Goal: Check status: Check status

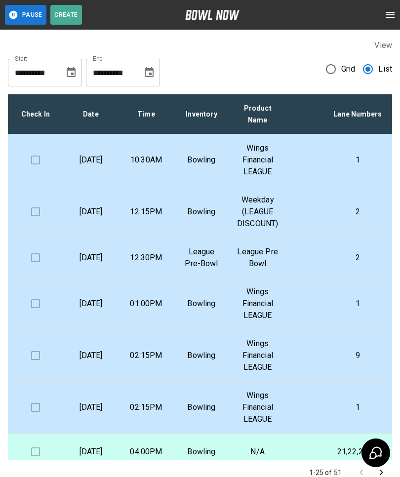
click at [318, 76] on div "**********" at bounding box center [200, 69] width 384 height 36
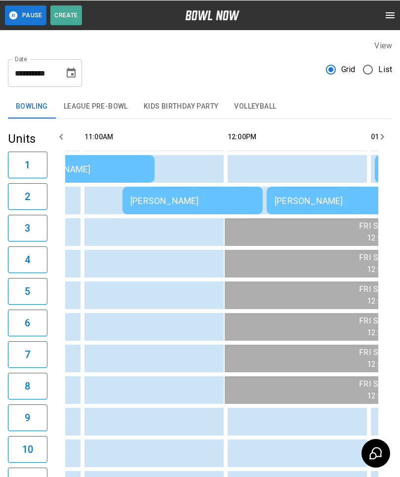
click at [140, 202] on div "[PERSON_NAME]" at bounding box center [192, 200] width 124 height 10
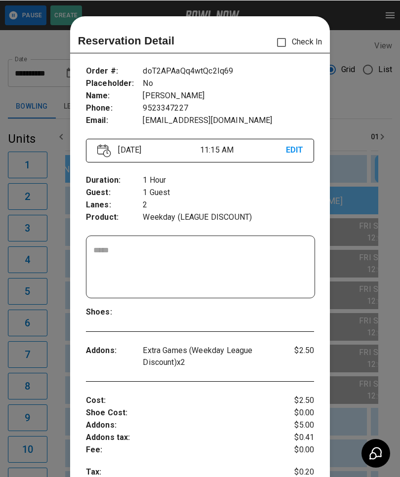
click at [369, 104] on div at bounding box center [200, 238] width 400 height 477
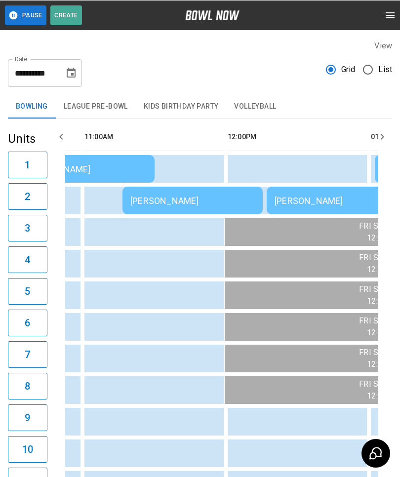
click at [300, 194] on td "[PERSON_NAME]" at bounding box center [337, 200] width 140 height 28
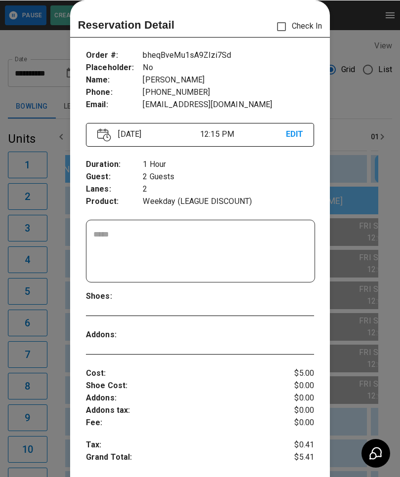
click at [57, 237] on div at bounding box center [200, 238] width 400 height 477
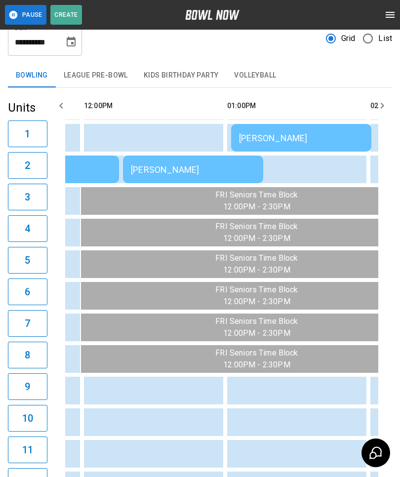
click at [95, 371] on td "sticky table" at bounding box center [103, 359] width 32 height 28
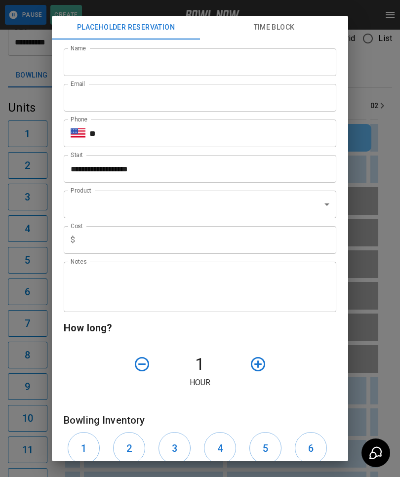
click at [42, 239] on div "**********" at bounding box center [200, 238] width 400 height 477
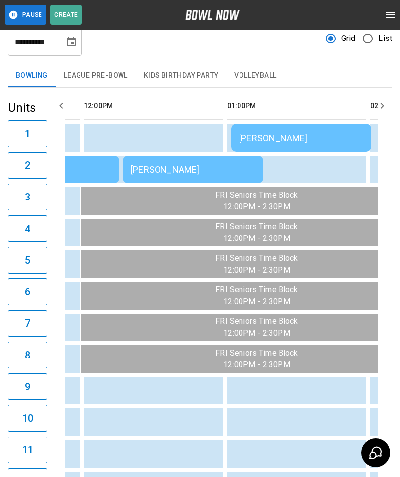
click at [82, 428] on td "sticky table" at bounding box center [67, 422] width 32 height 28
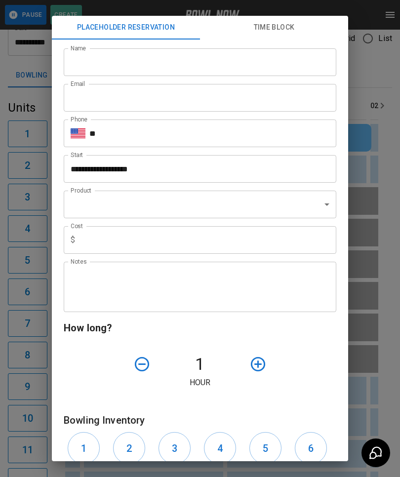
click at [27, 231] on div "**********" at bounding box center [200, 238] width 400 height 477
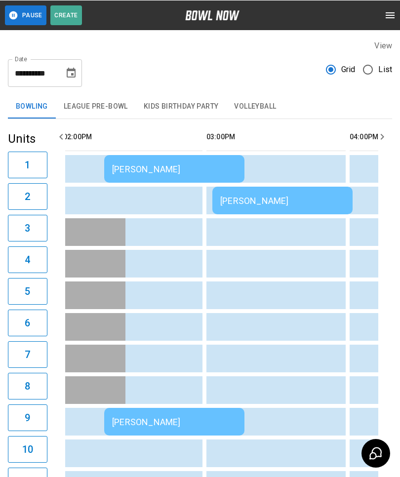
scroll to position [0, 683]
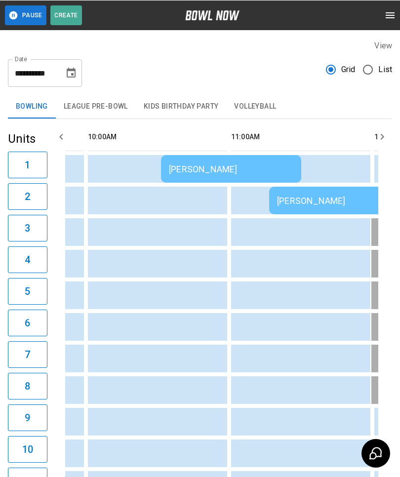
click at [168, 169] on td "[PERSON_NAME]" at bounding box center [231, 169] width 140 height 28
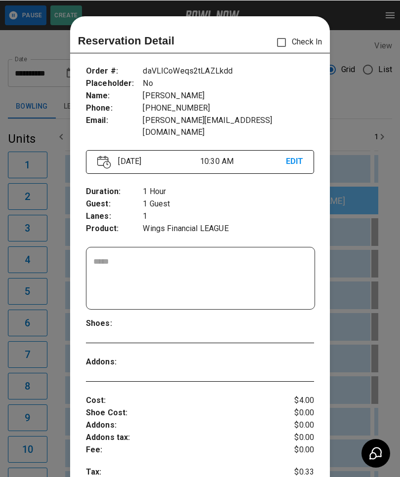
scroll to position [0, 0]
click at [58, 361] on div at bounding box center [200, 238] width 400 height 477
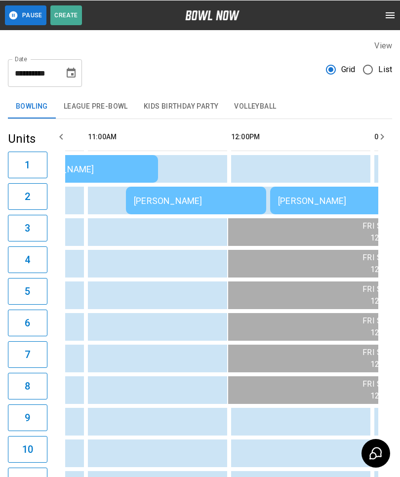
scroll to position [0, 354]
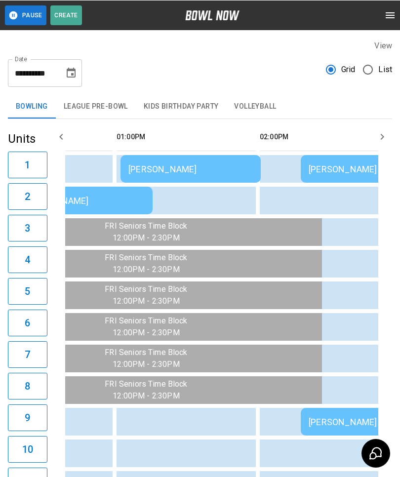
click at [168, 172] on div "[PERSON_NAME]" at bounding box center [190, 168] width 124 height 10
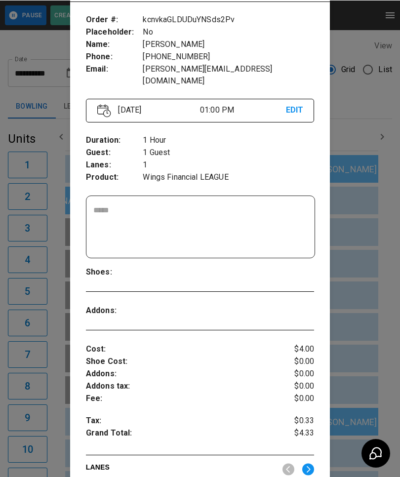
click at [60, 445] on div at bounding box center [200, 238] width 400 height 477
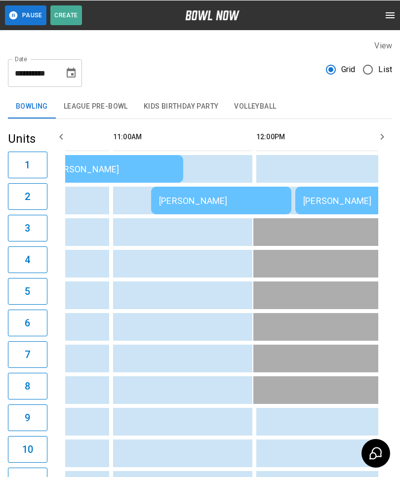
click at [199, 204] on div "[PERSON_NAME]" at bounding box center [221, 200] width 124 height 10
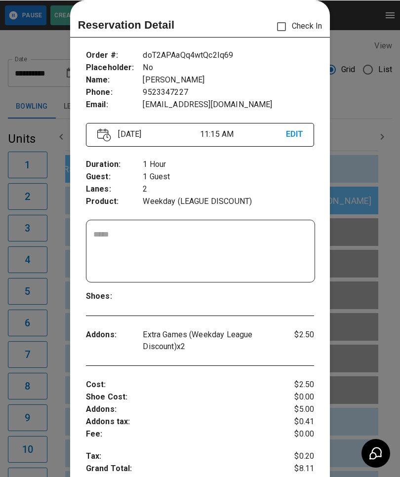
click at [55, 237] on div at bounding box center [200, 238] width 400 height 477
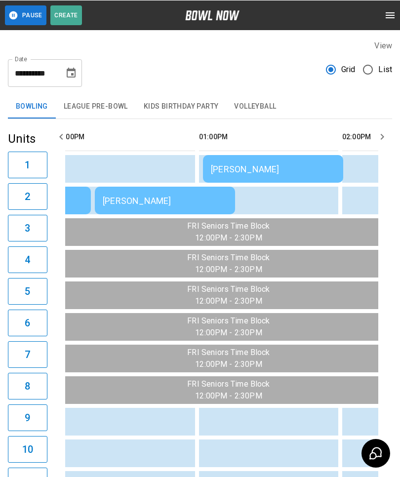
click at [134, 198] on div "[PERSON_NAME]" at bounding box center [165, 200] width 124 height 10
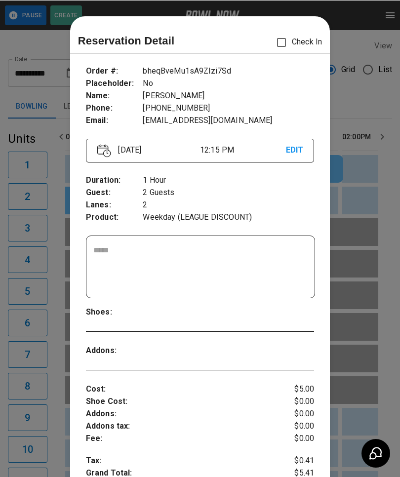
click at [35, 96] on div at bounding box center [200, 238] width 400 height 477
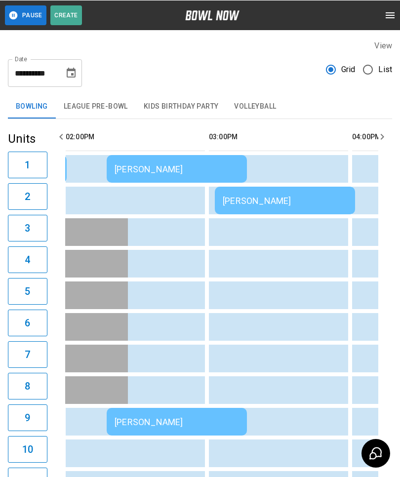
click at [267, 205] on div "[PERSON_NAME]" at bounding box center [285, 200] width 124 height 10
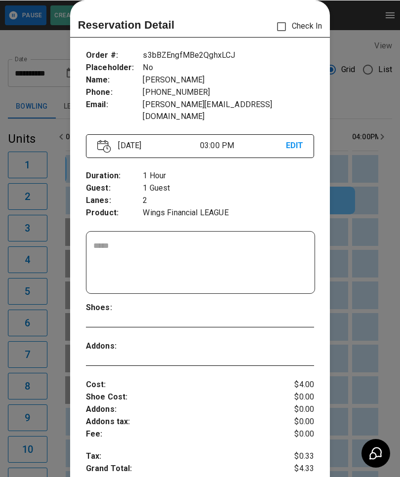
click at [394, 329] on div at bounding box center [200, 238] width 400 height 477
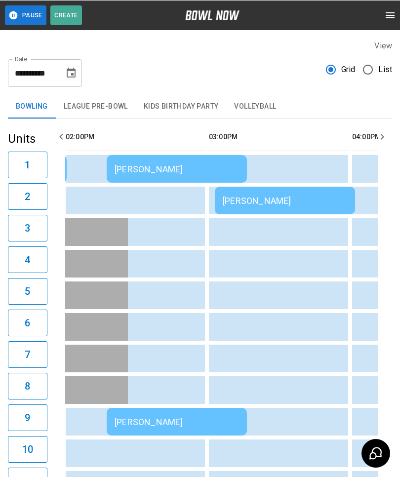
click at [137, 419] on div "[PERSON_NAME]" at bounding box center [177, 421] width 124 height 10
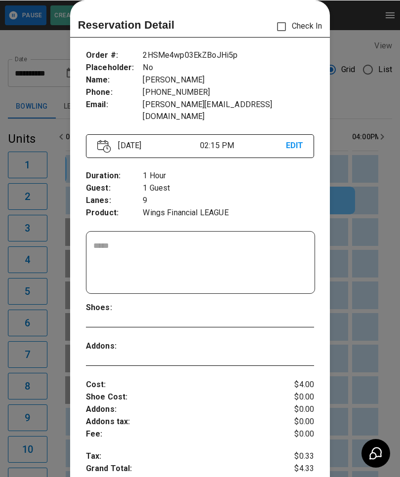
click at [49, 338] on div at bounding box center [200, 238] width 400 height 477
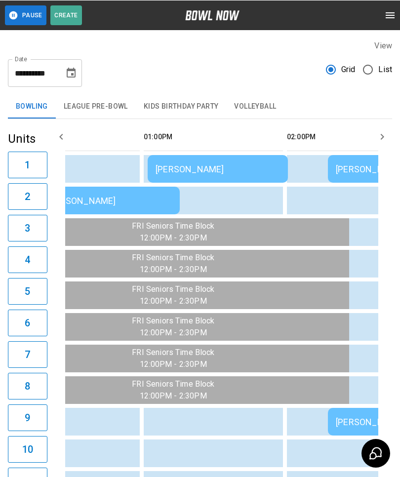
scroll to position [0, 486]
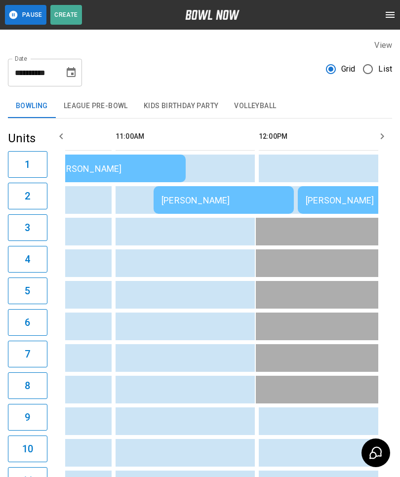
click at [204, 202] on div "[PERSON_NAME]" at bounding box center [223, 200] width 124 height 10
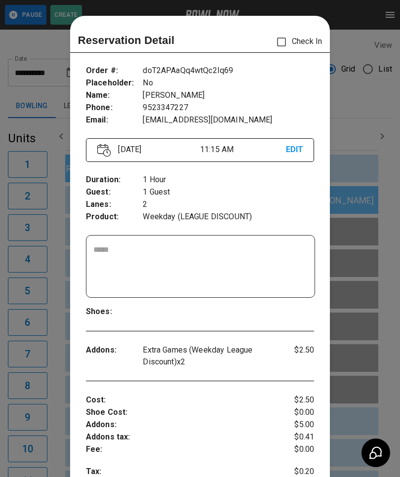
click at [46, 330] on div at bounding box center [200, 238] width 400 height 477
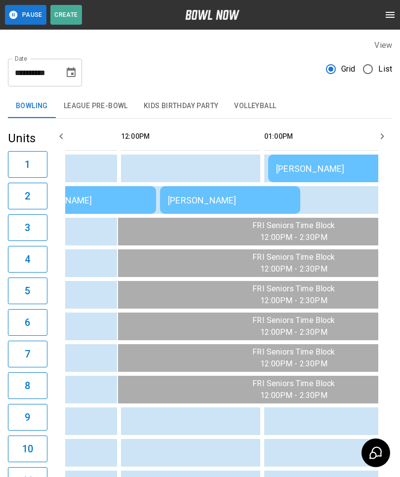
click at [187, 200] on div "[PERSON_NAME]" at bounding box center [230, 200] width 124 height 10
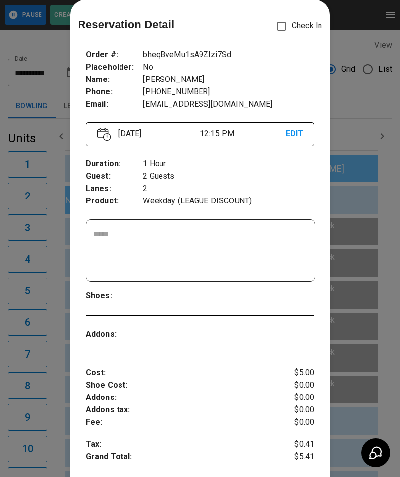
click at [47, 317] on div at bounding box center [200, 238] width 400 height 477
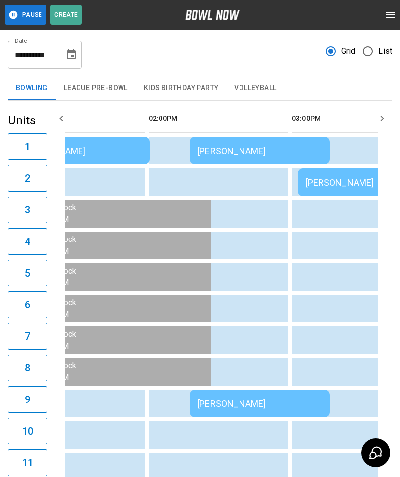
scroll to position [17, 0]
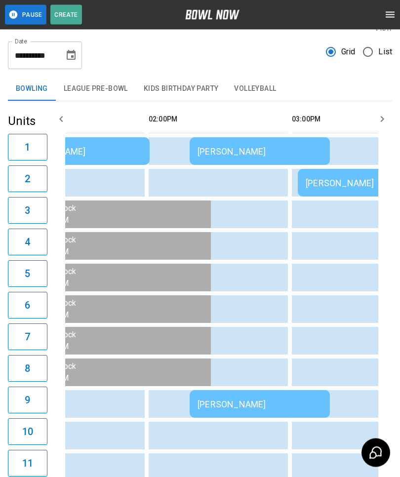
click at [239, 149] on div "[PERSON_NAME]" at bounding box center [260, 152] width 124 height 10
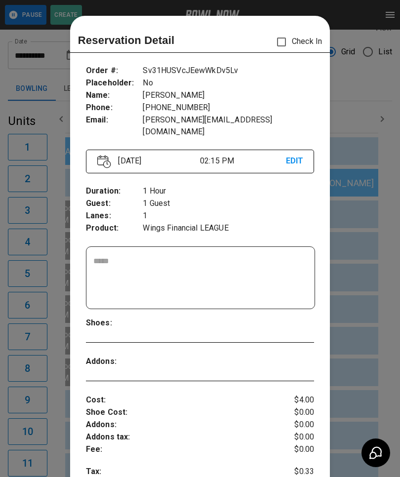
scroll to position [16, 0]
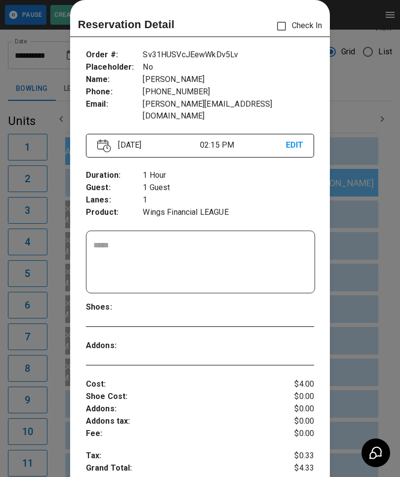
click at [47, 377] on div at bounding box center [200, 238] width 400 height 477
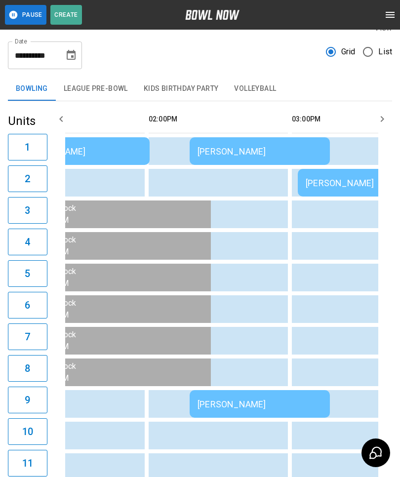
click at [236, 405] on div "[PERSON_NAME]" at bounding box center [260, 404] width 124 height 10
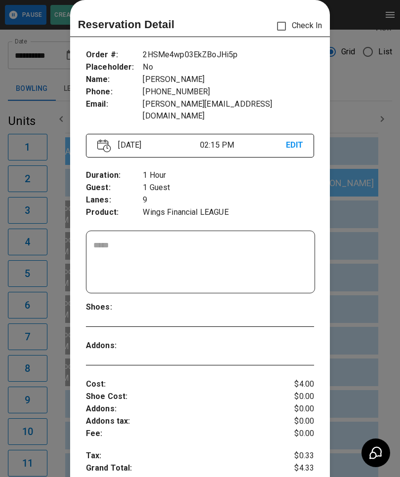
click at [391, 277] on div at bounding box center [200, 238] width 400 height 477
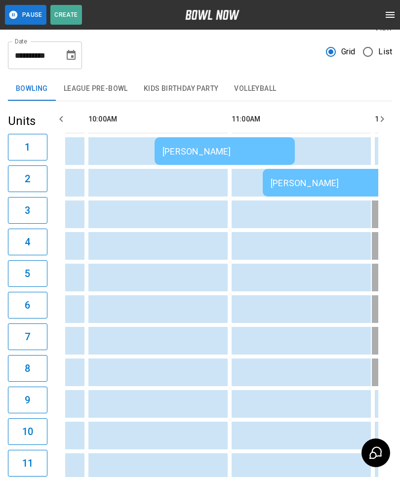
scroll to position [0, 170]
